Goal: Information Seeking & Learning: Learn about a topic

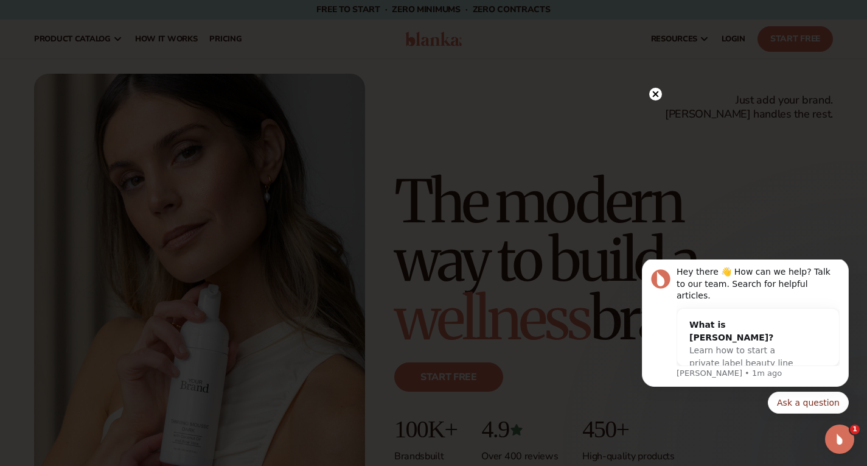
click at [656, 91] on circle at bounding box center [656, 94] width 13 height 13
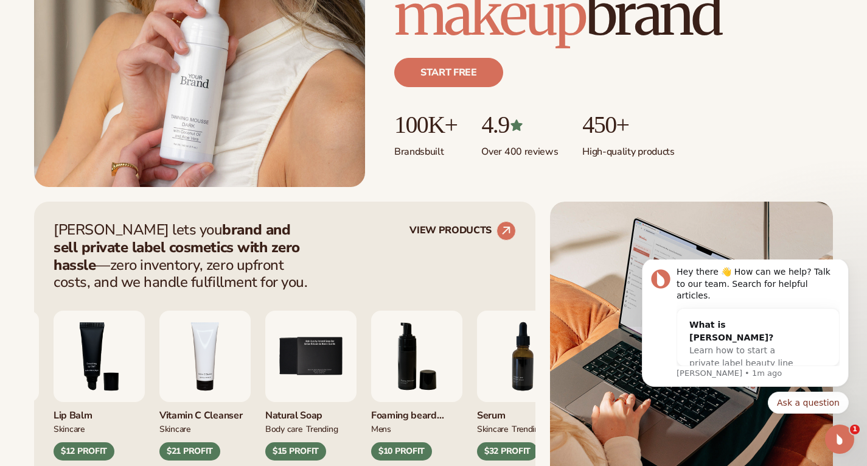
scroll to position [609, 0]
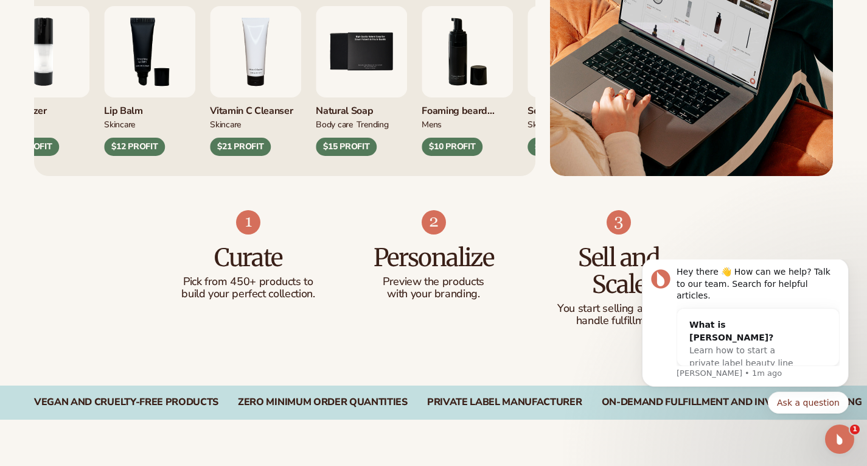
click at [438, 148] on div "$10 PROFIT" at bounding box center [452, 147] width 61 height 18
click at [450, 66] on img "6 / 9" at bounding box center [467, 51] width 91 height 91
click at [371, 68] on img "5 / 9" at bounding box center [361, 51] width 91 height 91
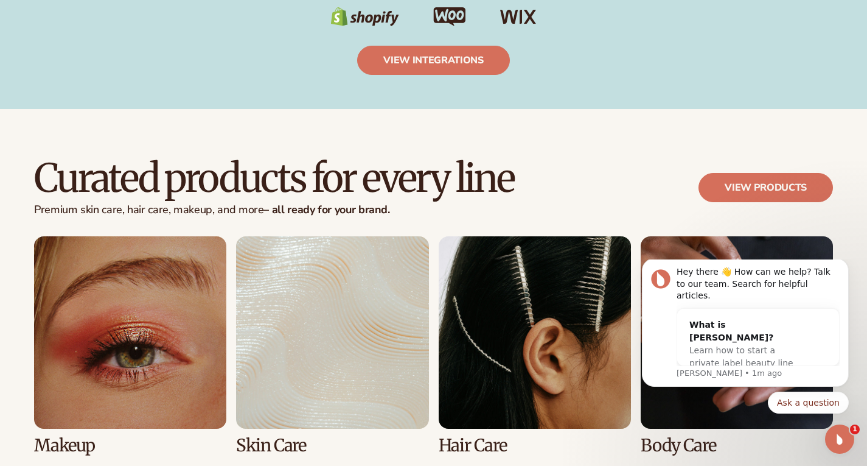
scroll to position [2374, 0]
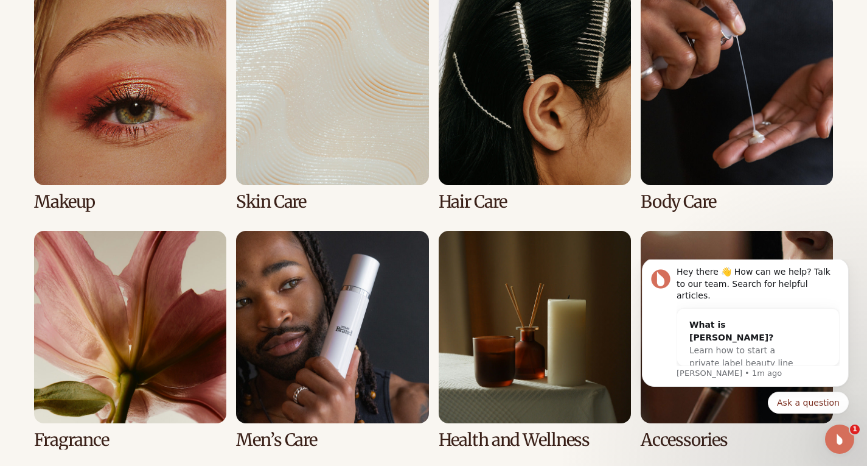
click at [518, 122] on link "3 / 8" at bounding box center [535, 102] width 192 height 219
click at [847, 265] on icon "Dismiss notification" at bounding box center [845, 262] width 7 height 7
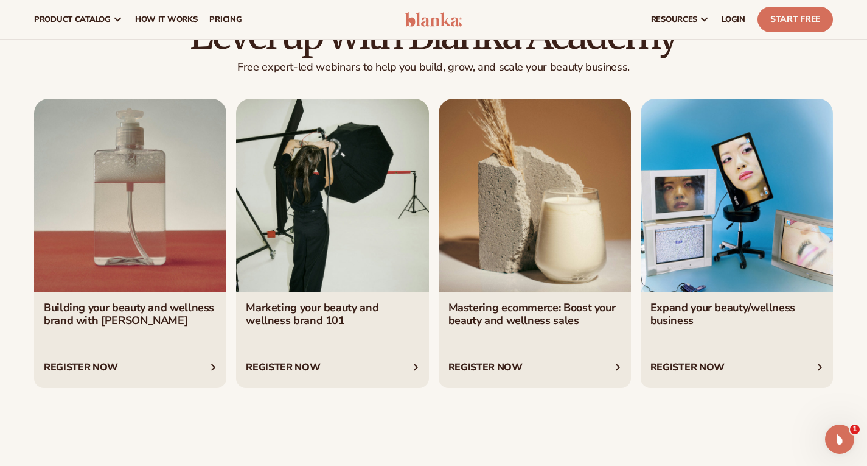
scroll to position [3957, 0]
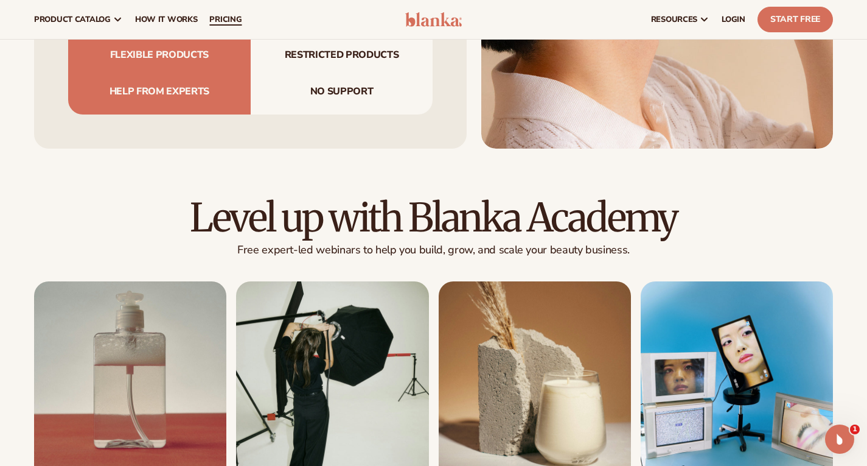
click at [248, 10] on link "pricing" at bounding box center [225, 19] width 44 height 39
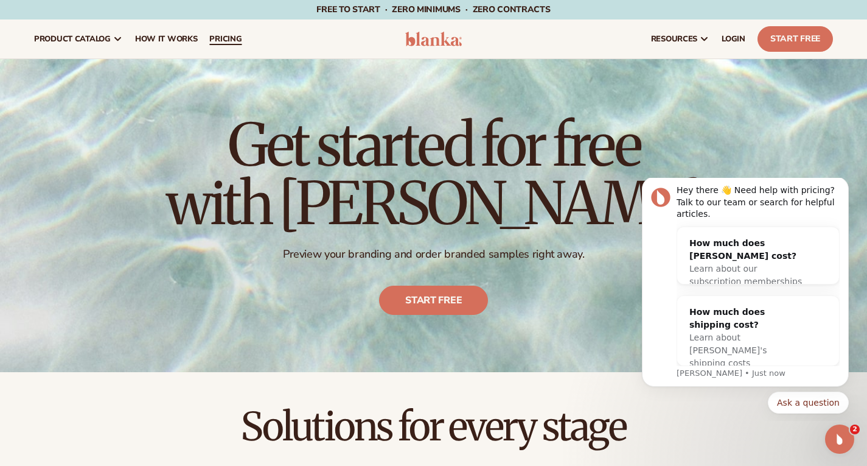
click at [234, 40] on span "pricing" at bounding box center [225, 39] width 32 height 10
